Goal: Transaction & Acquisition: Purchase product/service

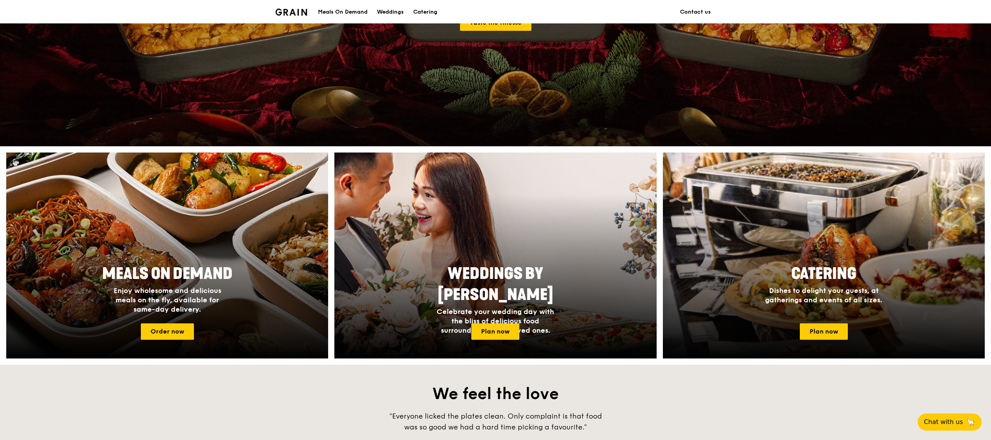
scroll to position [234, 0]
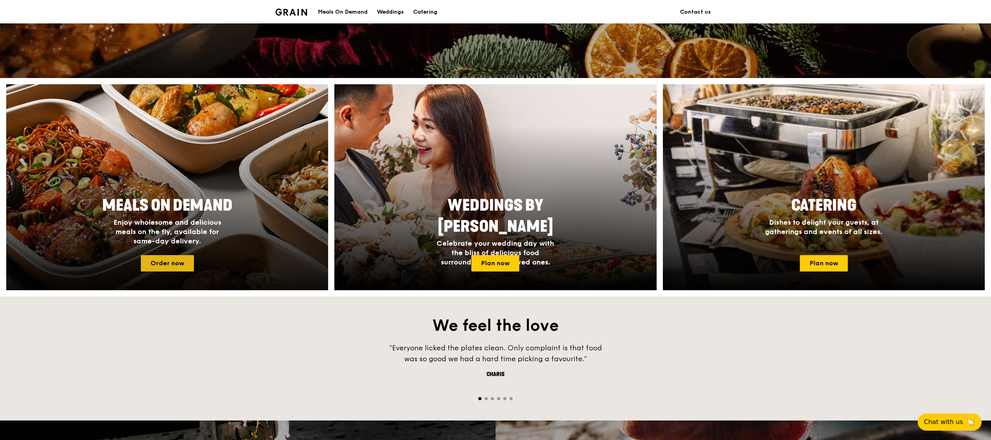
click at [185, 261] on link "Order now" at bounding box center [167, 263] width 53 height 16
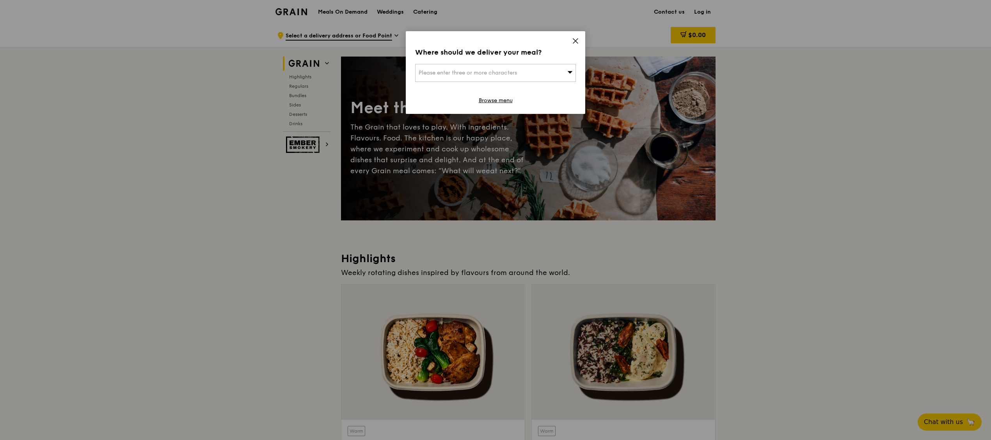
click at [513, 73] on span "Please enter three or more characters" at bounding box center [468, 72] width 98 height 7
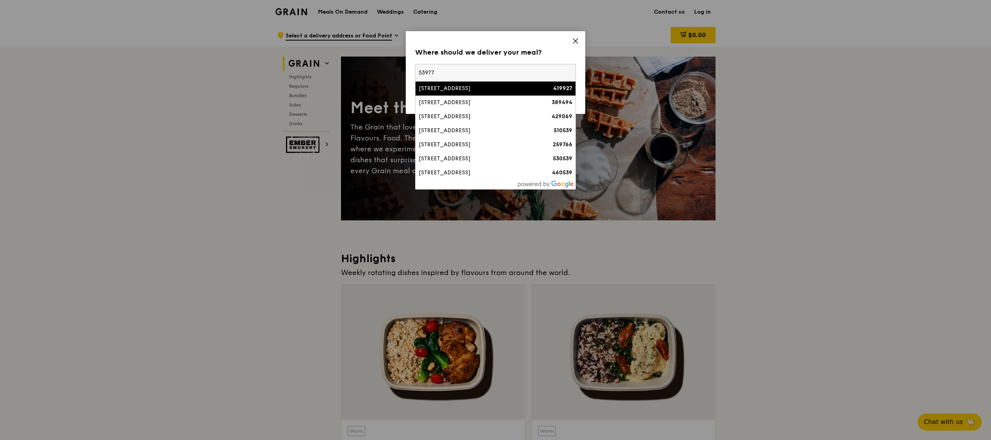
type input "539775"
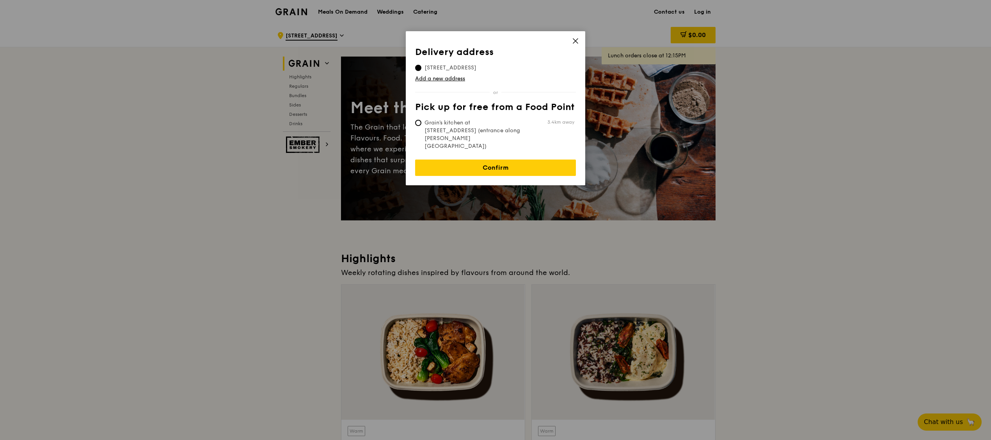
click at [578, 41] on icon at bounding box center [575, 40] width 7 height 7
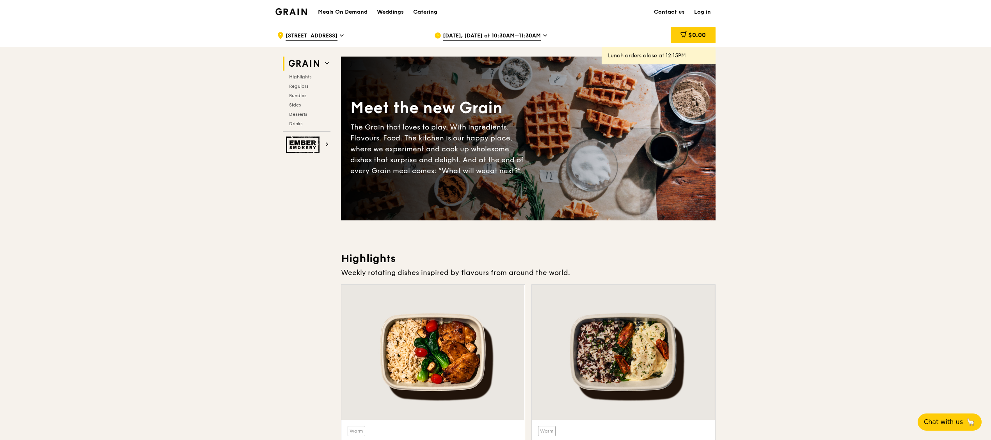
click at [695, 8] on link "Log in" at bounding box center [702, 11] width 26 height 23
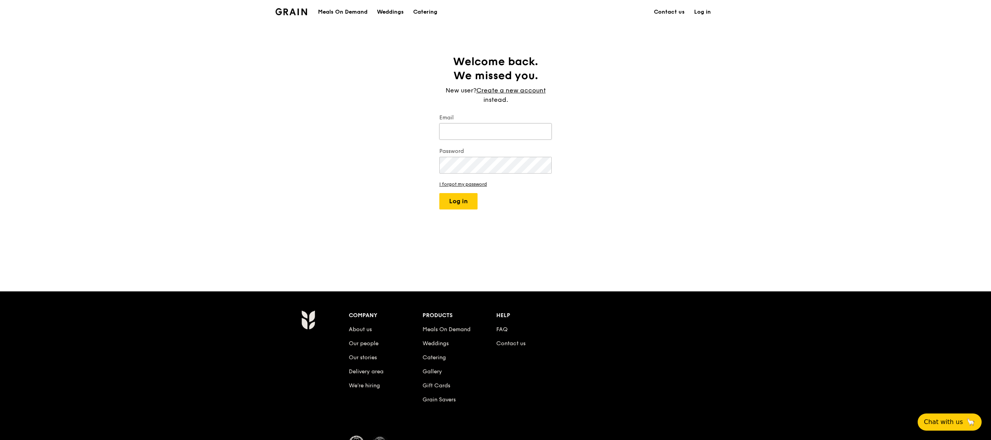
click at [508, 128] on input "Email" at bounding box center [495, 131] width 112 height 16
type input "[EMAIL_ADDRESS][DOMAIN_NAME]"
click at [460, 202] on button "Log in" at bounding box center [458, 201] width 38 height 16
click at [464, 207] on link "I forgot my password" at bounding box center [495, 207] width 112 height 5
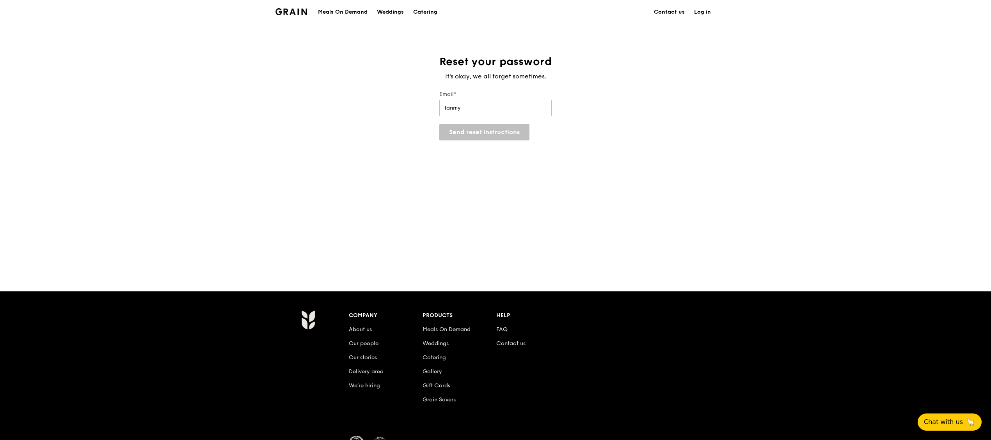
type input "[EMAIL_ADDRESS][DOMAIN_NAME]"
click at [489, 125] on button "Send reset instructions" at bounding box center [484, 132] width 90 height 16
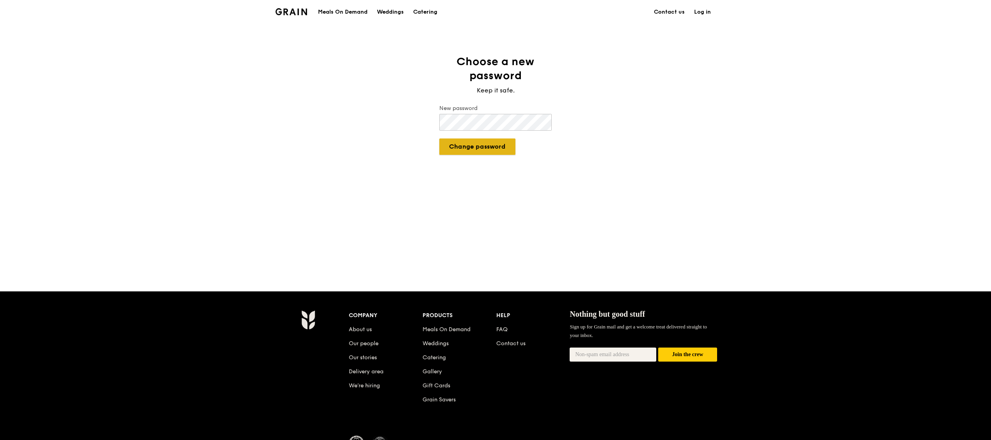
click at [466, 149] on button "Change password" at bounding box center [477, 146] width 76 height 16
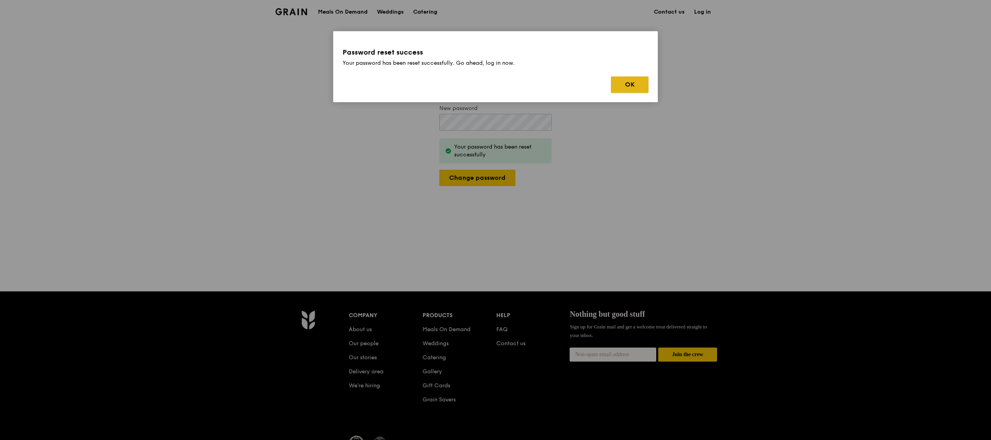
click at [624, 80] on button "OK" at bounding box center [629, 84] width 37 height 16
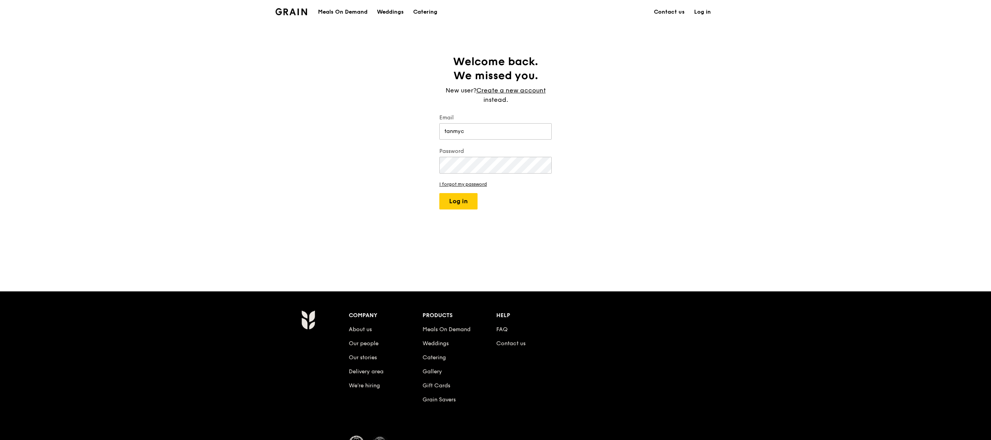
type input "[EMAIL_ADDRESS][DOMAIN_NAME]"
click at [453, 199] on button "Log in" at bounding box center [458, 201] width 38 height 16
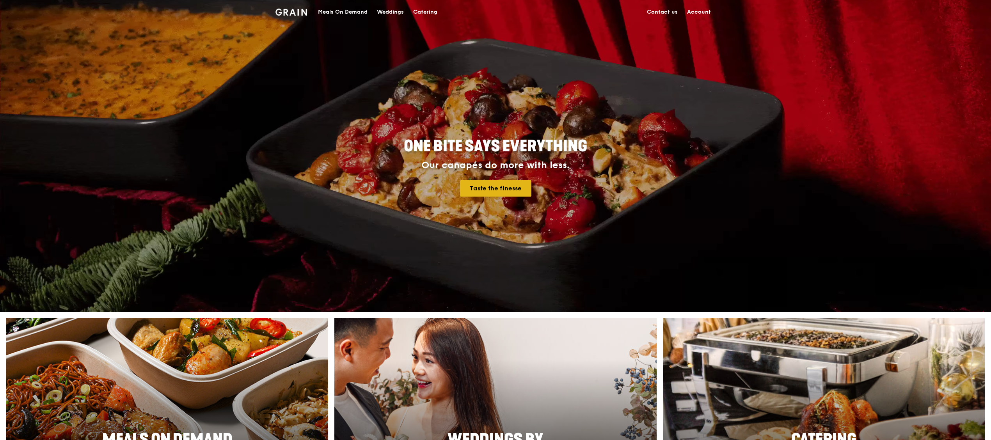
click at [502, 188] on link "Taste the finesse" at bounding box center [495, 188] width 71 height 16
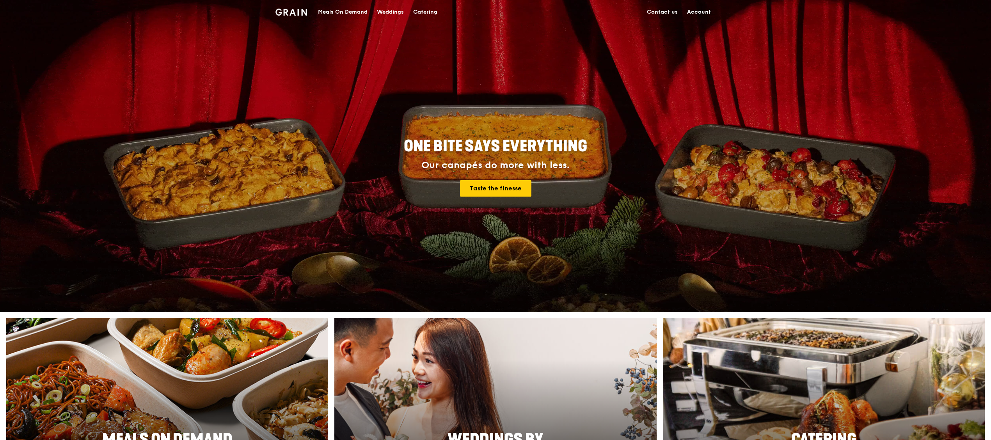
click at [349, 5] on div "Meals On Demand" at bounding box center [343, 11] width 50 height 23
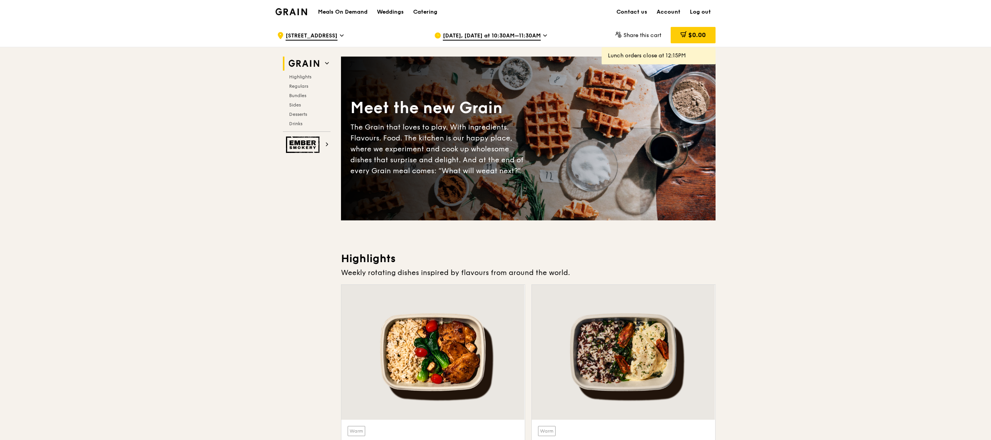
click at [528, 35] on span "Aug 25, Today at 10:30AM–11:30AM" at bounding box center [492, 36] width 98 height 9
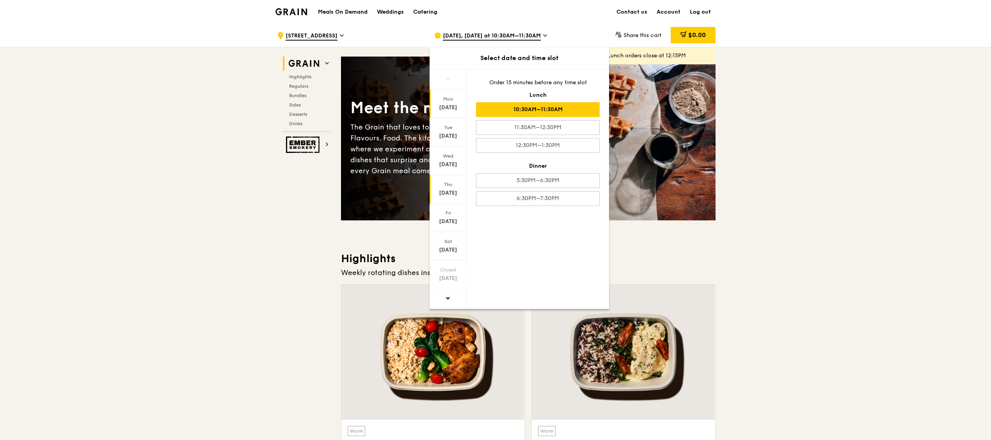
click at [453, 185] on div "Thu" at bounding box center [448, 184] width 35 height 6
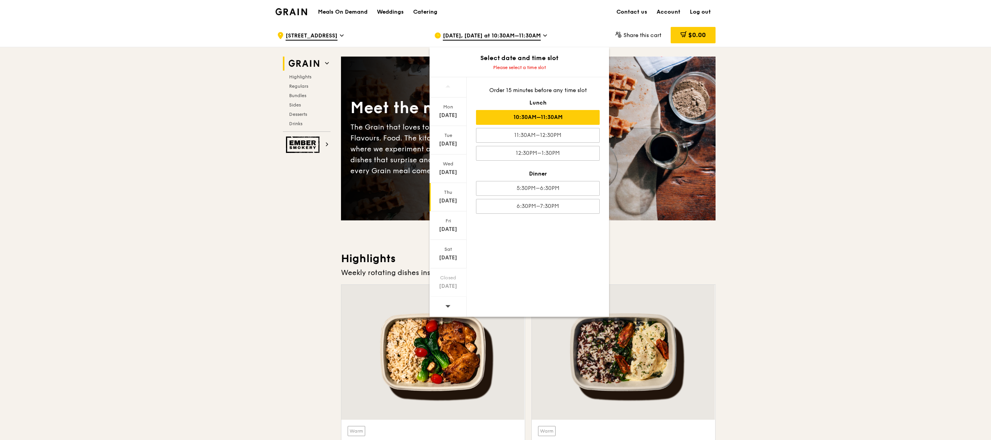
click at [572, 117] on div "10:30AM–11:30AM" at bounding box center [538, 117] width 124 height 15
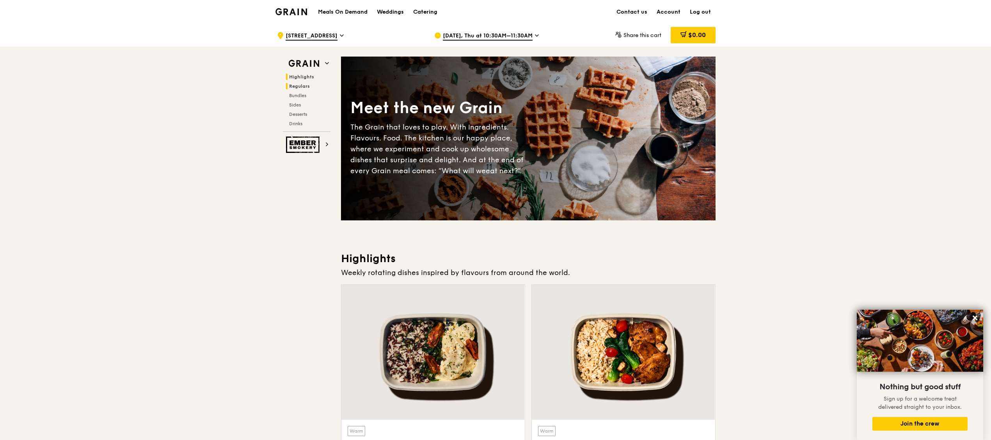
click at [308, 85] on span "Regulars" at bounding box center [299, 85] width 21 height 5
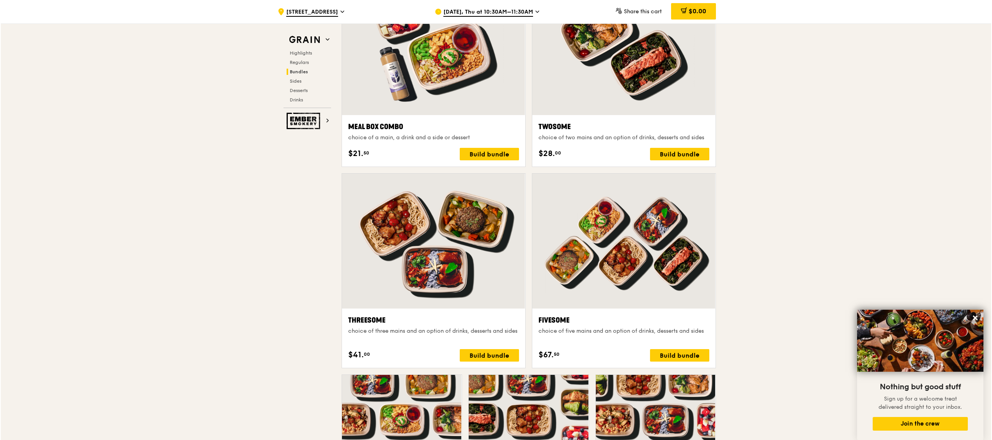
scroll to position [1326, 0]
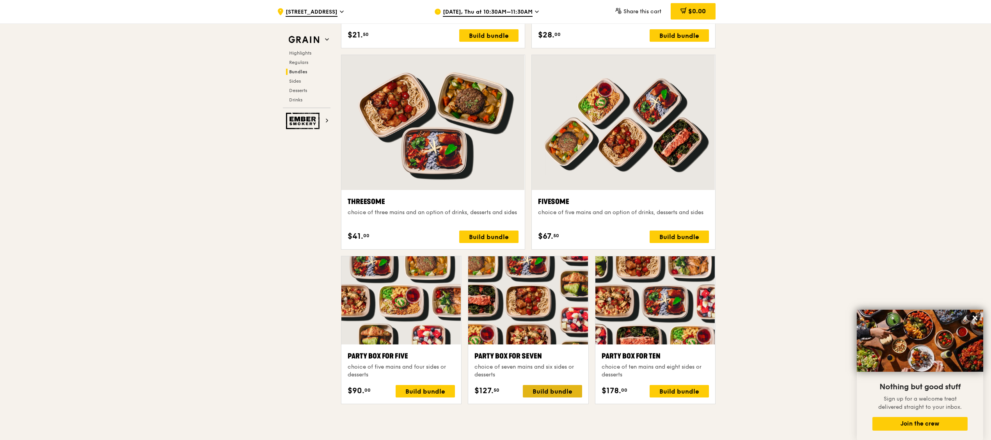
click at [552, 389] on div "Build bundle" at bounding box center [552, 391] width 59 height 12
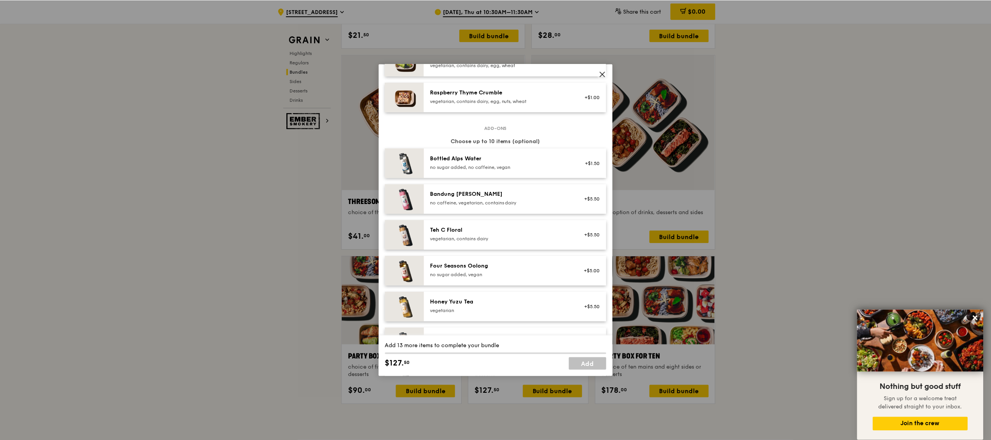
scroll to position [780, 0]
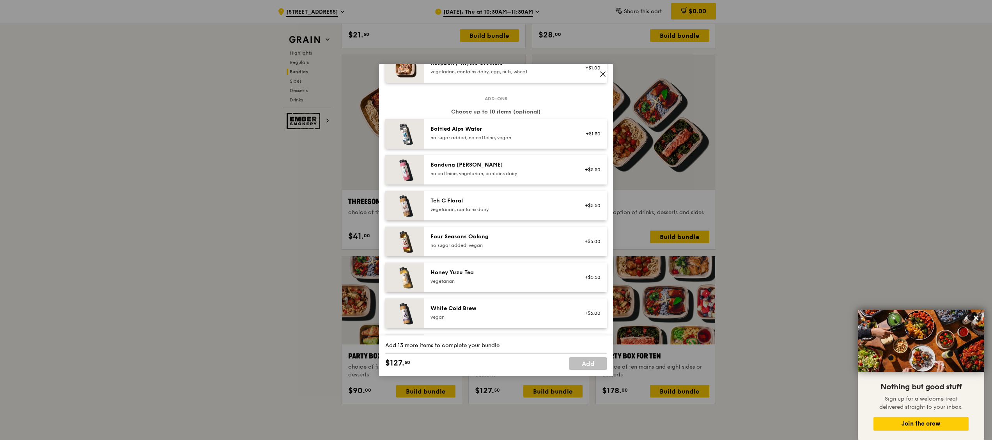
click at [604, 71] on icon at bounding box center [602, 74] width 7 height 7
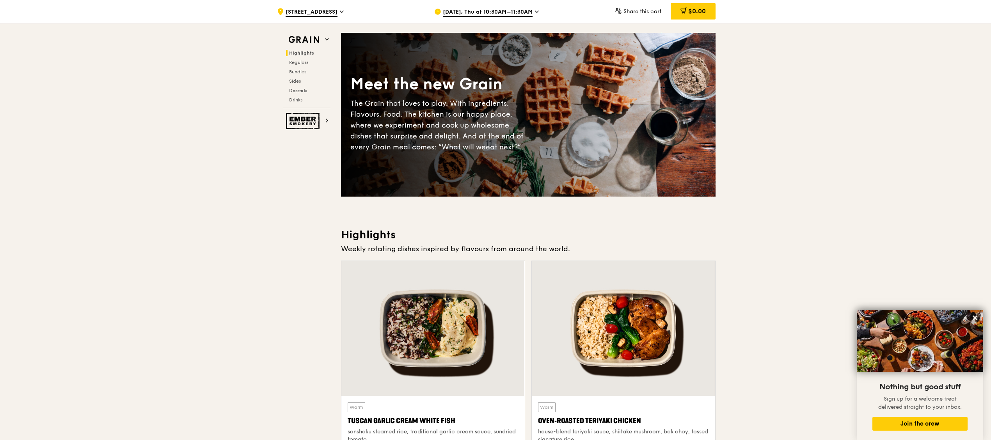
scroll to position [0, 0]
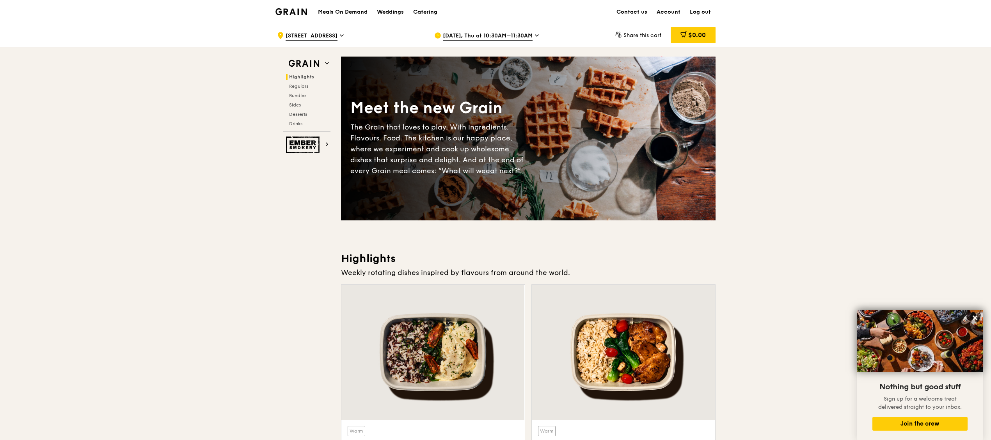
click at [493, 32] on span "Aug 28, Thu at 10:30AM–11:30AM" at bounding box center [488, 36] width 90 height 9
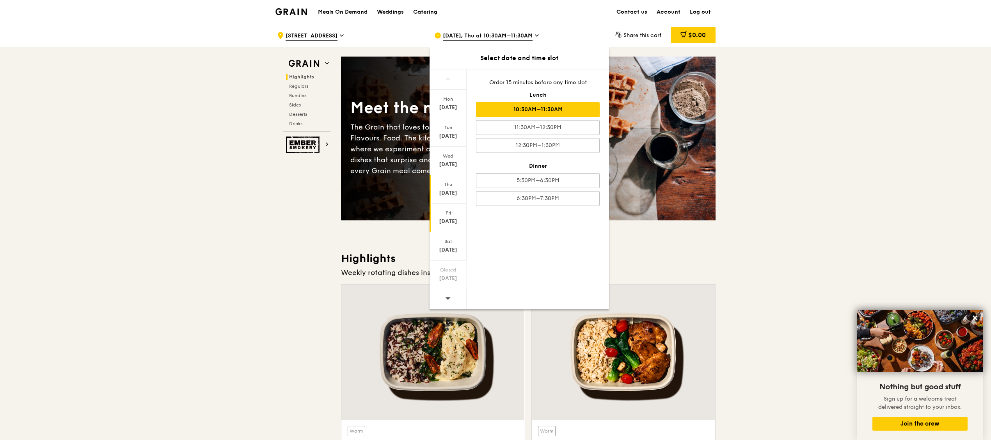
click at [447, 219] on div "Aug 29" at bounding box center [448, 222] width 35 height 8
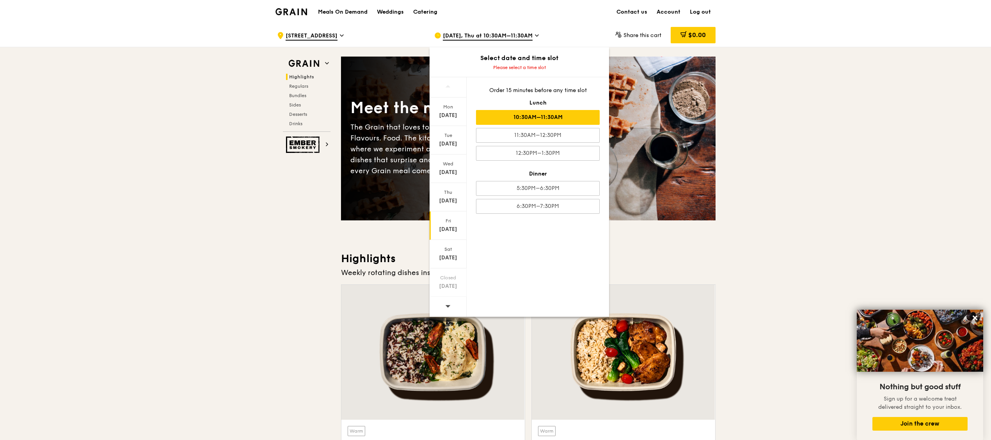
click at [562, 118] on div "10:30AM–11:30AM" at bounding box center [538, 117] width 124 height 15
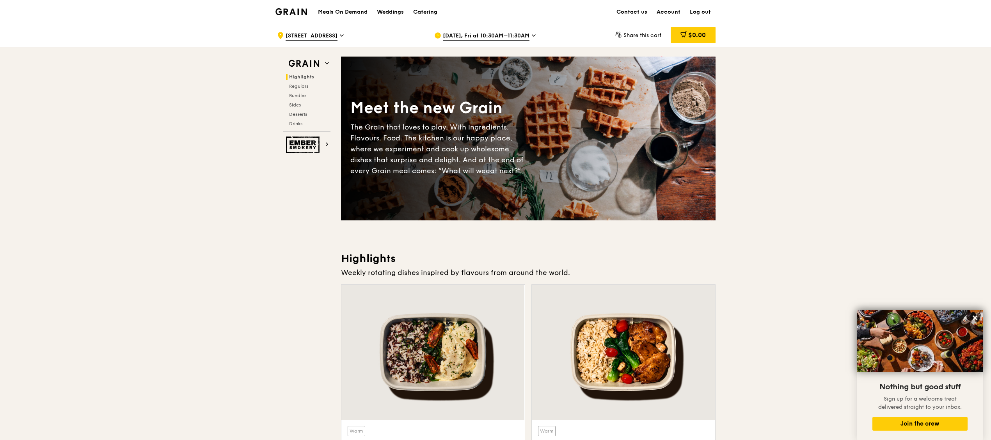
click at [494, 37] on span "Aug 29, Fri at 10:30AM–11:30AM" at bounding box center [486, 36] width 87 height 9
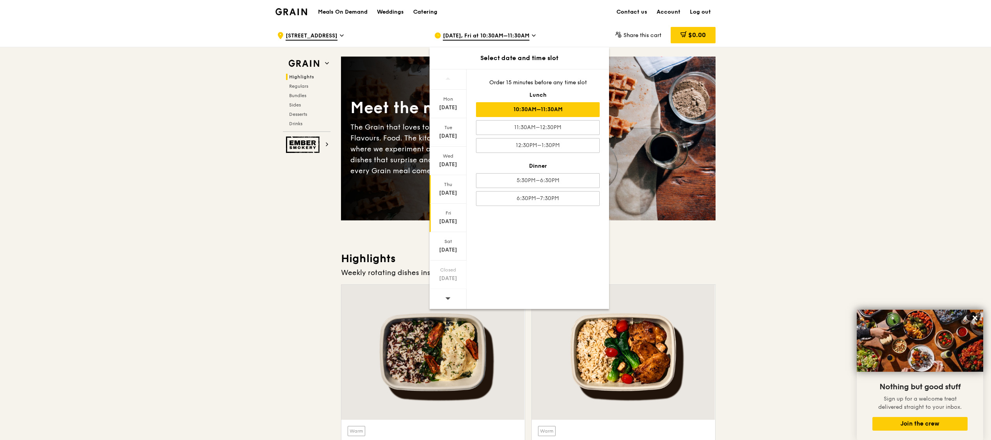
click at [445, 185] on div "Thu" at bounding box center [448, 184] width 35 height 6
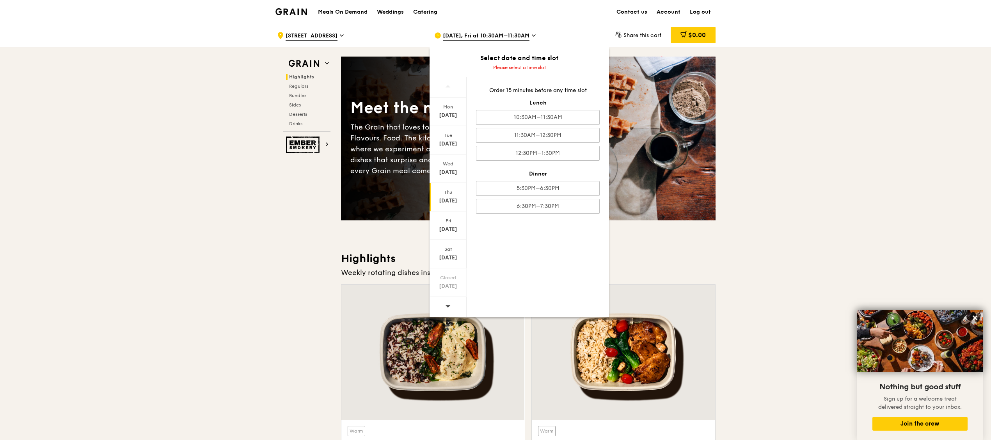
click at [445, 197] on div "Aug 28" at bounding box center [448, 201] width 35 height 8
click at [554, 113] on div "10:30AM–11:30AM" at bounding box center [538, 117] width 124 height 15
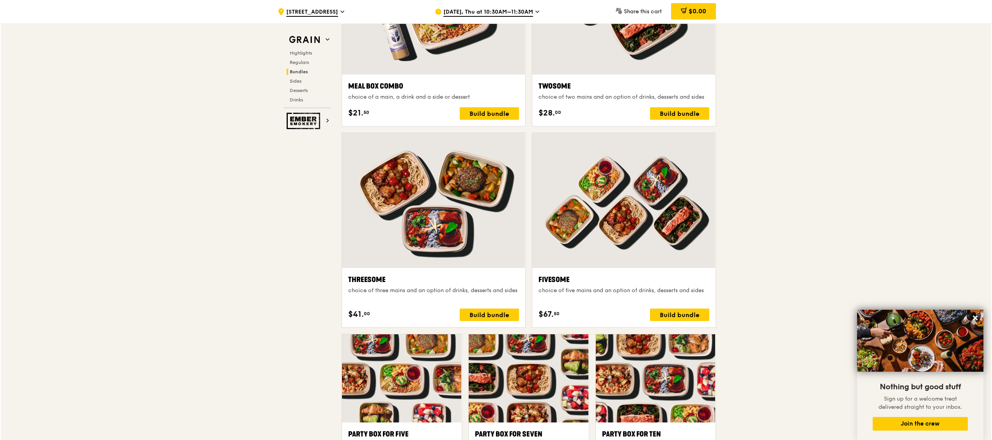
scroll to position [1404, 0]
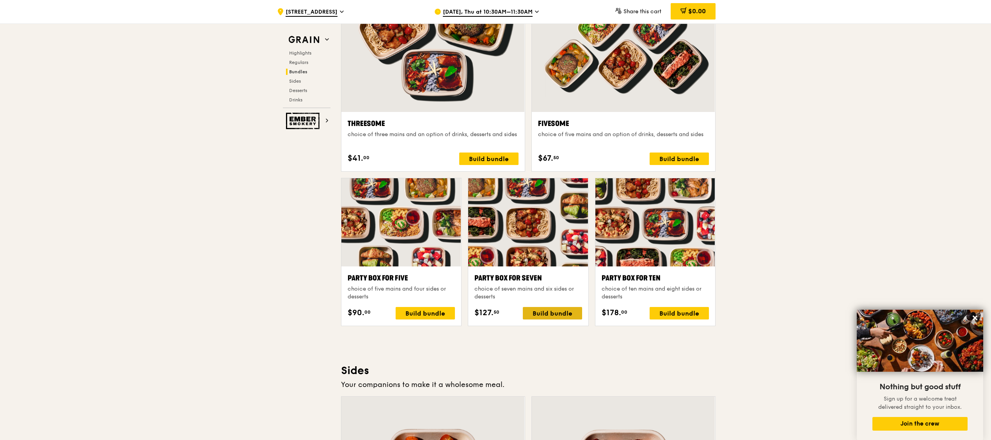
click at [560, 317] on div "Build bundle" at bounding box center [552, 313] width 59 height 12
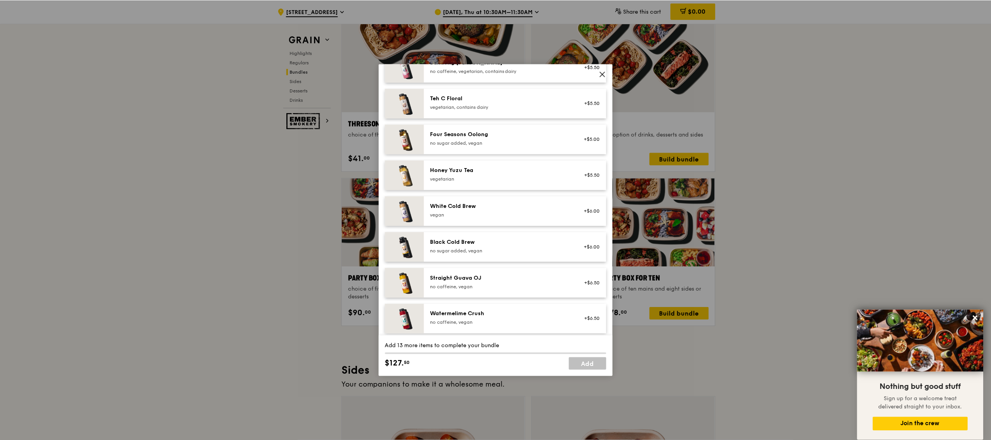
scroll to position [887, 0]
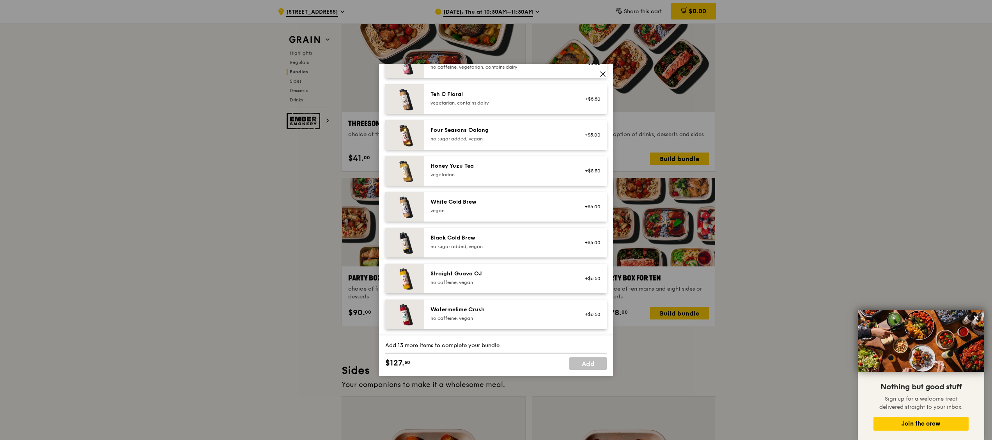
click at [605, 71] on icon at bounding box center [602, 74] width 7 height 7
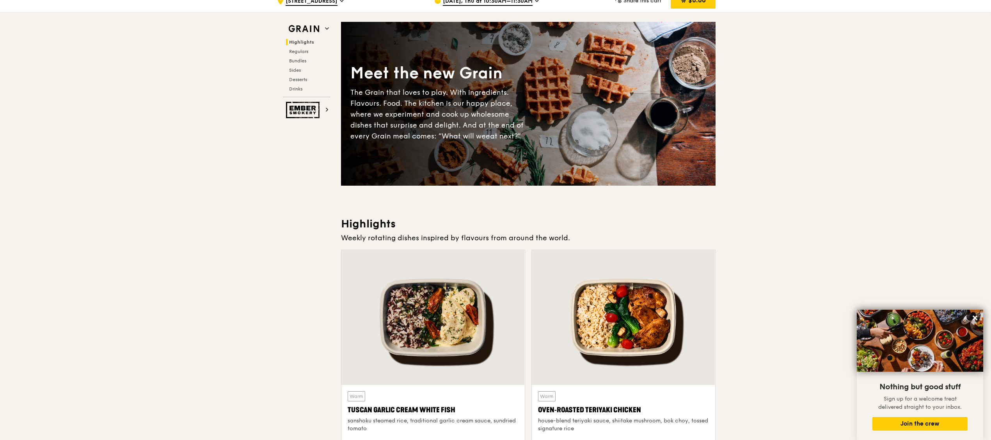
scroll to position [0, 0]
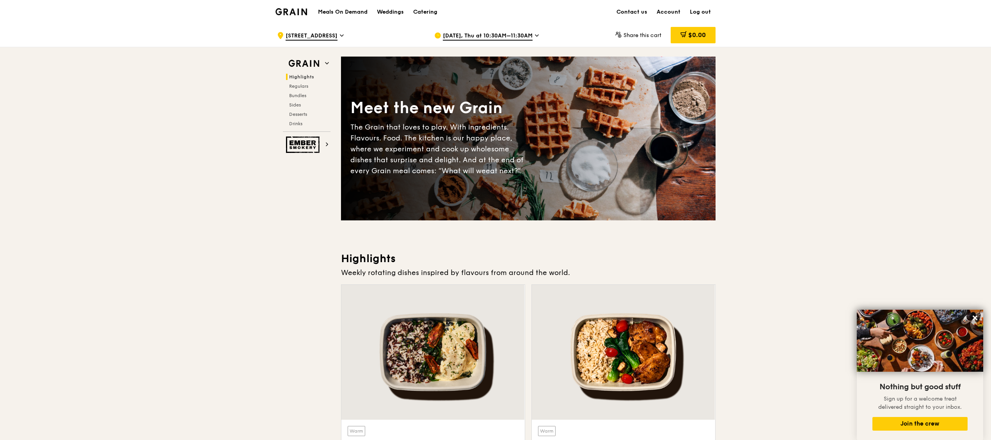
click at [309, 74] on span "Highlights" at bounding box center [301, 76] width 25 height 5
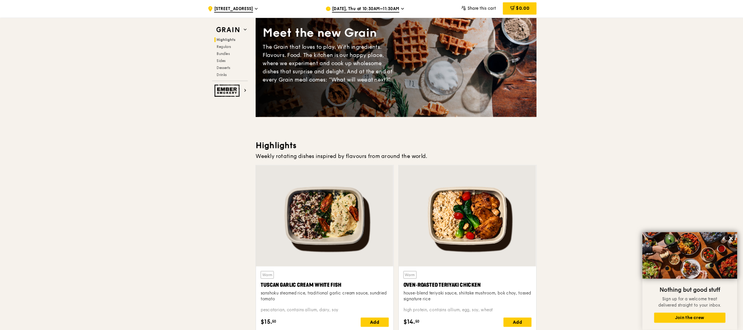
scroll to position [142, 0]
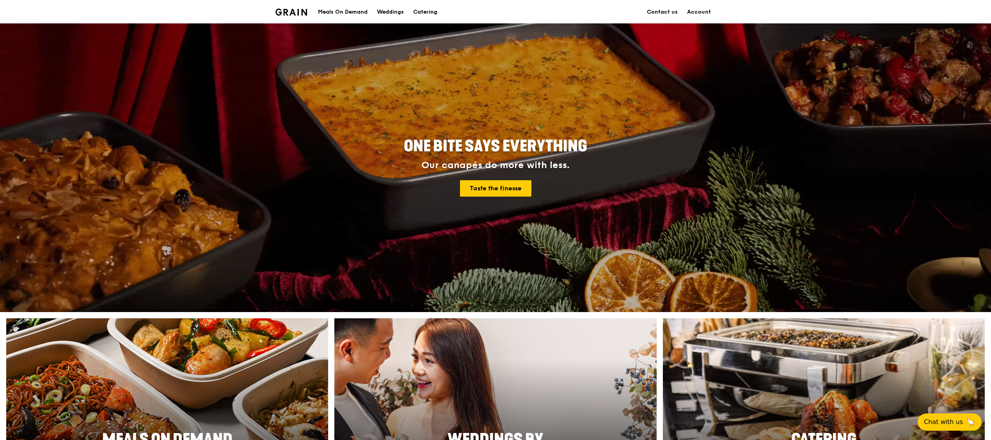
scroll to position [312, 0]
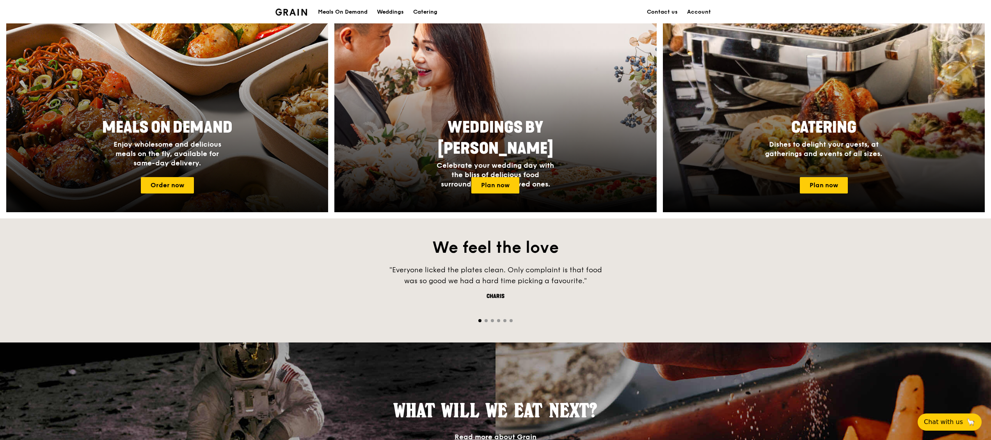
click at [140, 132] on span "Meals On Demand" at bounding box center [167, 127] width 130 height 19
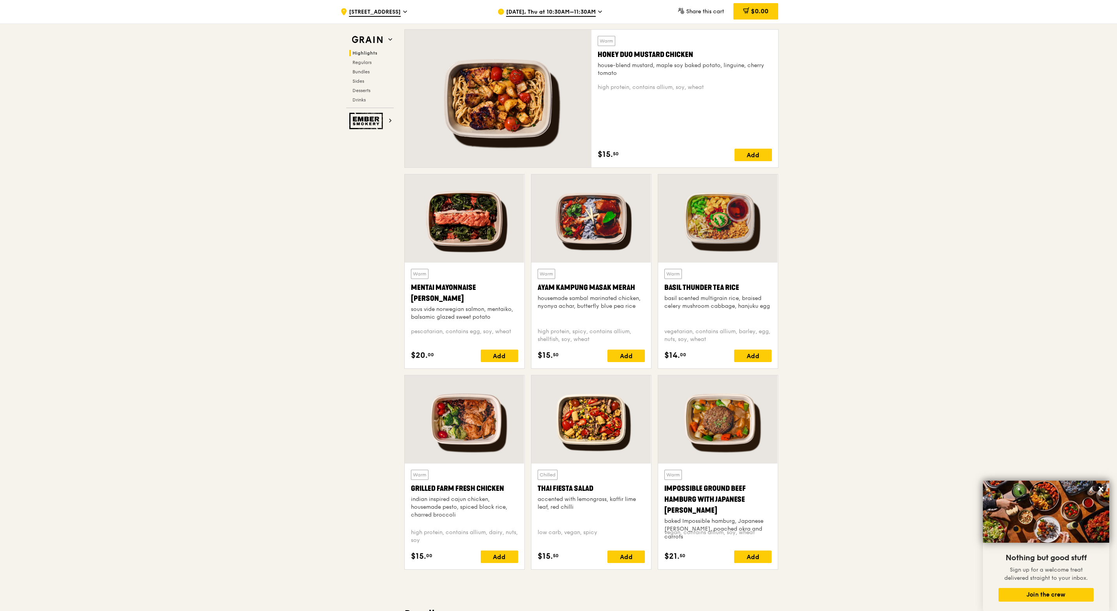
scroll to position [489, 0]
